Goal: Find specific page/section: Find specific page/section

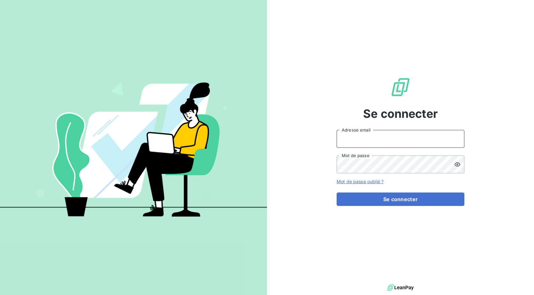
click at [374, 138] on input "Adresse email" at bounding box center [400, 139] width 128 height 18
type input "[EMAIL_ADDRESS][DOMAIN_NAME]"
click at [336, 192] on button "Se connecter" at bounding box center [400, 198] width 128 height 13
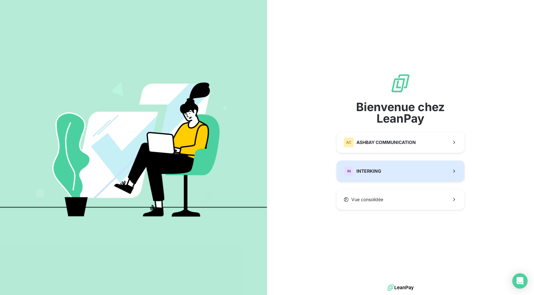
click at [376, 169] on span "INTERKING" at bounding box center [368, 171] width 25 height 6
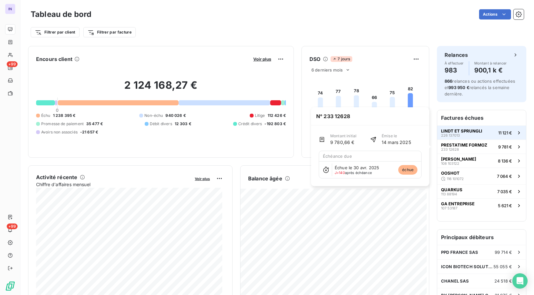
click at [484, 133] on button "LINDT ET SPRUNGLI 226 137013 11 121 €" at bounding box center [481, 132] width 89 height 14
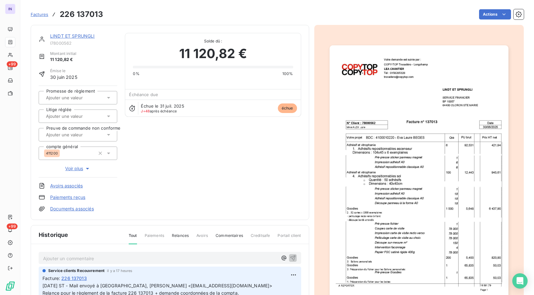
scroll to position [1, 0]
click at [148, 268] on div "Service clients Recouvrement il y a 17 heures" at bounding box center [169, 270] width 255 height 6
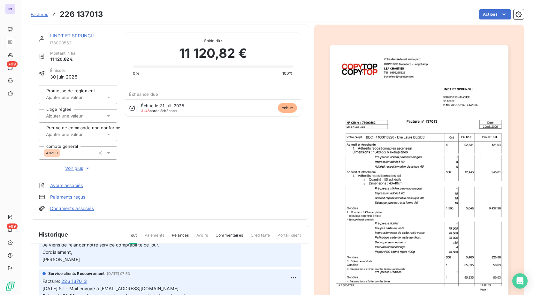
scroll to position [160, 0]
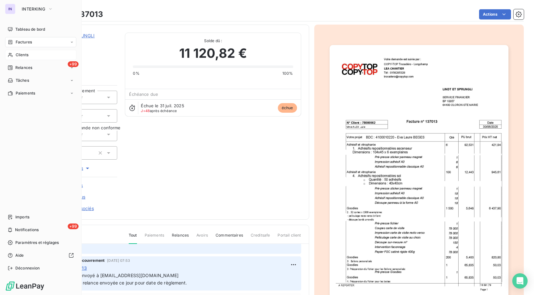
click at [21, 55] on span "Clients" at bounding box center [22, 55] width 13 height 6
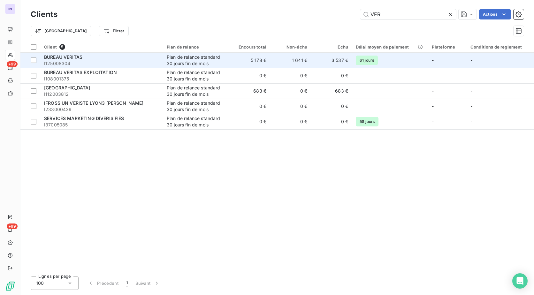
type input "VERI"
click at [153, 60] on span "I125008304" at bounding box center [101, 63] width 115 height 6
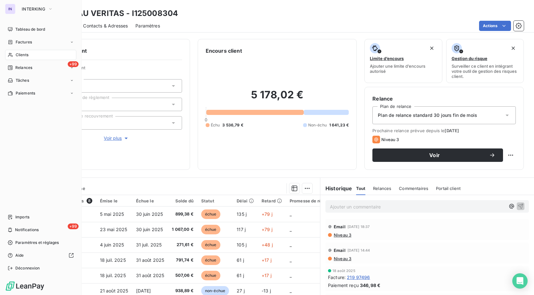
click at [26, 56] on span "Clients" at bounding box center [22, 55] width 13 height 6
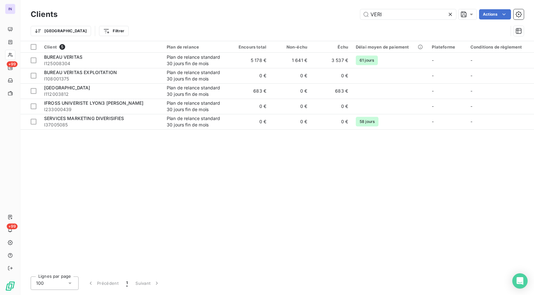
click at [221, 6] on div "Clients VERI Actions Trier Filtrer" at bounding box center [276, 20] width 513 height 41
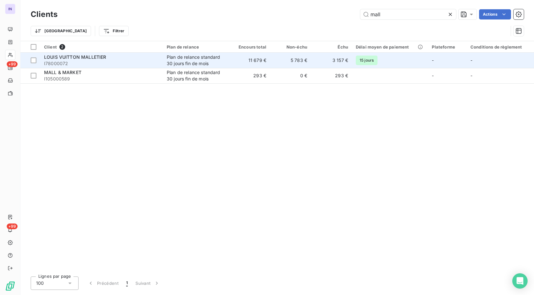
type input "mall"
click at [145, 63] on span "I78000072" at bounding box center [101, 63] width 115 height 6
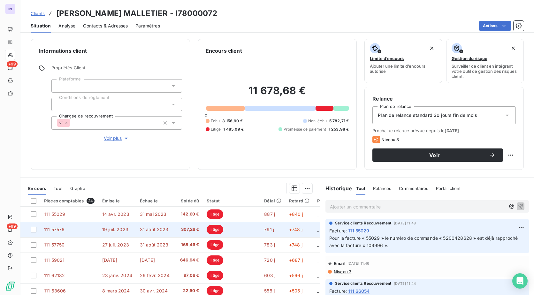
click at [129, 230] on td "19 juil. 2023" at bounding box center [117, 229] width 38 height 15
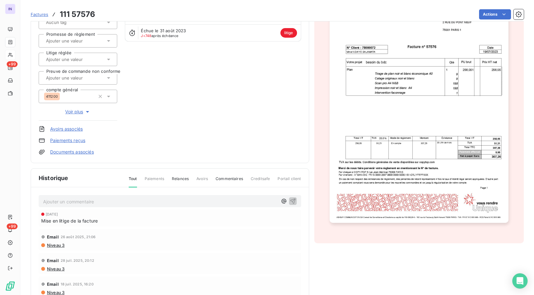
scroll to position [64, 0]
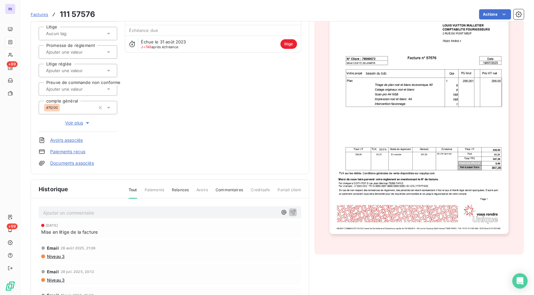
click at [77, 121] on span "Voir plus" at bounding box center [78, 123] width 26 height 6
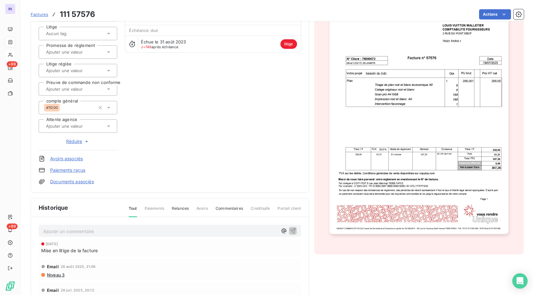
click at [228, 129] on div "[PERSON_NAME] MALLETIER I78000072 Montant initial 307,26 € Émise le [DATE] Liti…" at bounding box center [170, 77] width 262 height 216
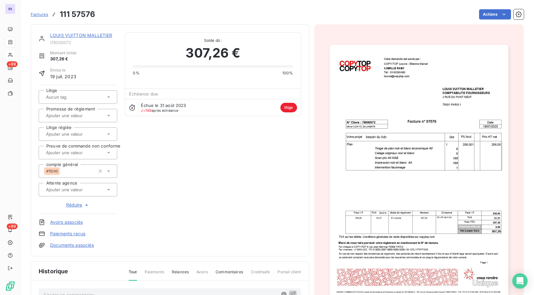
scroll to position [0, 0]
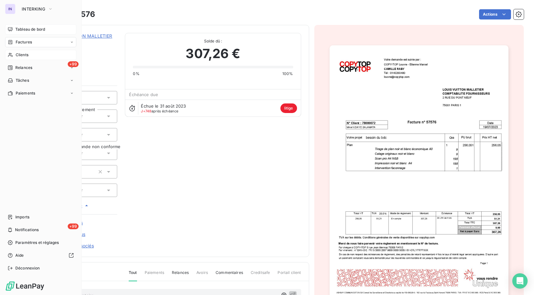
click at [34, 26] on div "Tableau de bord" at bounding box center [40, 29] width 71 height 10
